Goal: Find specific page/section: Find specific page/section

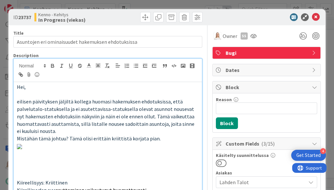
scroll to position [64, 0]
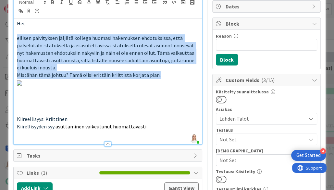
drag, startPoint x: 17, startPoint y: 37, endPoint x: 154, endPoint y: 72, distance: 141.6
click at [154, 72] on div "[PERSON_NAME], eilisen päivityksen jäljiltä kollega huomasi hakemuksen ehdotuks…" at bounding box center [108, 81] width 189 height 126
copy div "eilisen päivityksen jäljiltä kollega huomasi hakemuksen ehdotuksissa, että palv…"
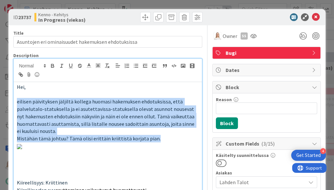
scroll to position [0, 0]
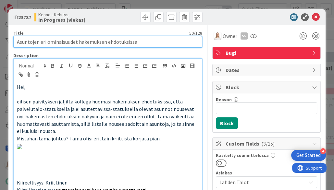
click at [102, 43] on input "Asuntojen eri ominaisuudet hakemuksen ehdotuksissa" at bounding box center [107, 42] width 189 height 12
drag, startPoint x: 16, startPoint y: 42, endPoint x: 106, endPoint y: 43, distance: 90.2
click at [106, 43] on input "Asuntojen eri ominaisuudet hakemuksen ehdotuksissa" at bounding box center [107, 42] width 189 height 12
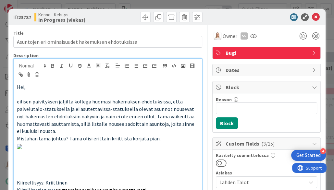
click at [154, 91] on p at bounding box center [108, 94] width 182 height 7
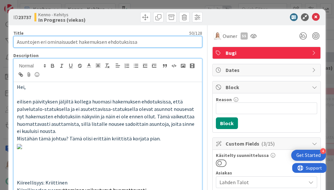
drag, startPoint x: 25, startPoint y: 42, endPoint x: 169, endPoint y: 42, distance: 144.1
click at [169, 42] on input "Asuntojen eri ominaisuudet hakemuksen ehdotuksissa" at bounding box center [107, 42] width 189 height 12
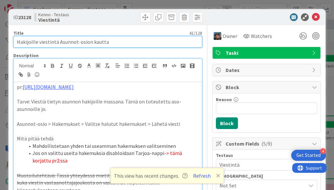
drag, startPoint x: 17, startPoint y: 40, endPoint x: 106, endPoint y: 43, distance: 89.6
click at [106, 43] on input "Hakijoille viestintä Asunnot-osion kautta" at bounding box center [107, 42] width 189 height 12
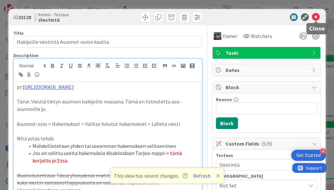
click at [315, 15] on icon at bounding box center [316, 17] width 8 height 8
